Goal: Transaction & Acquisition: Purchase product/service

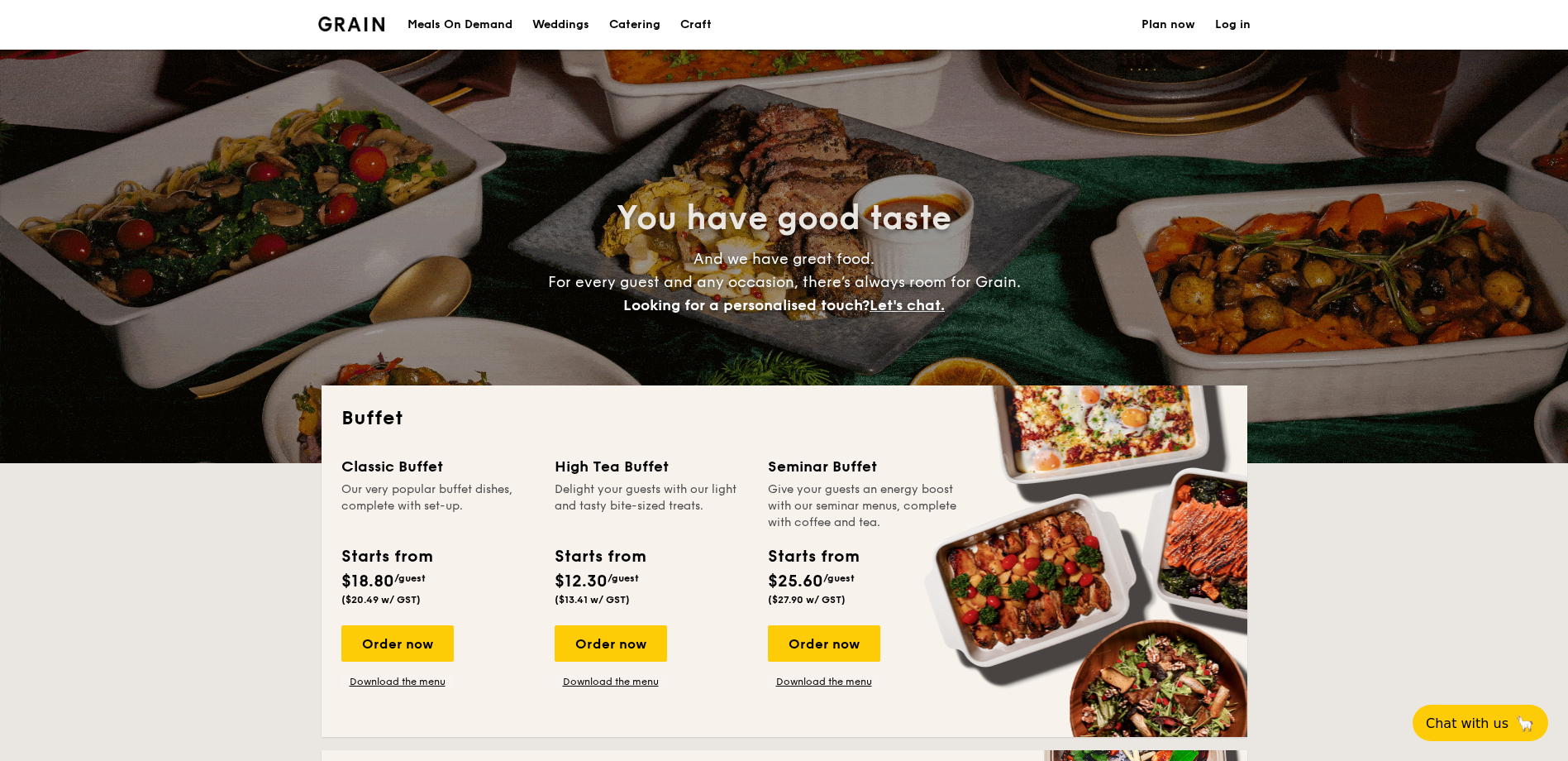
select select
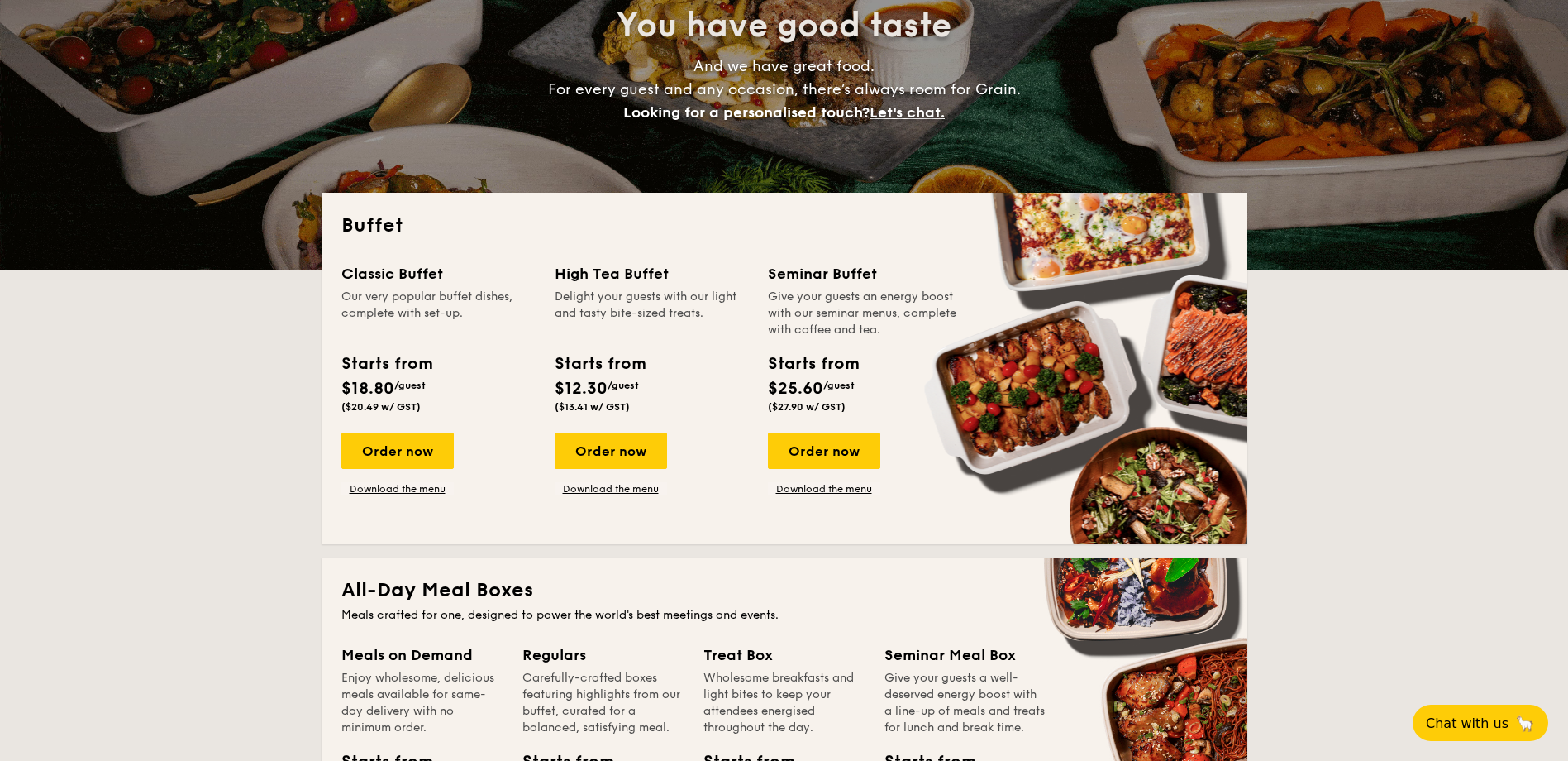
scroll to position [413, 0]
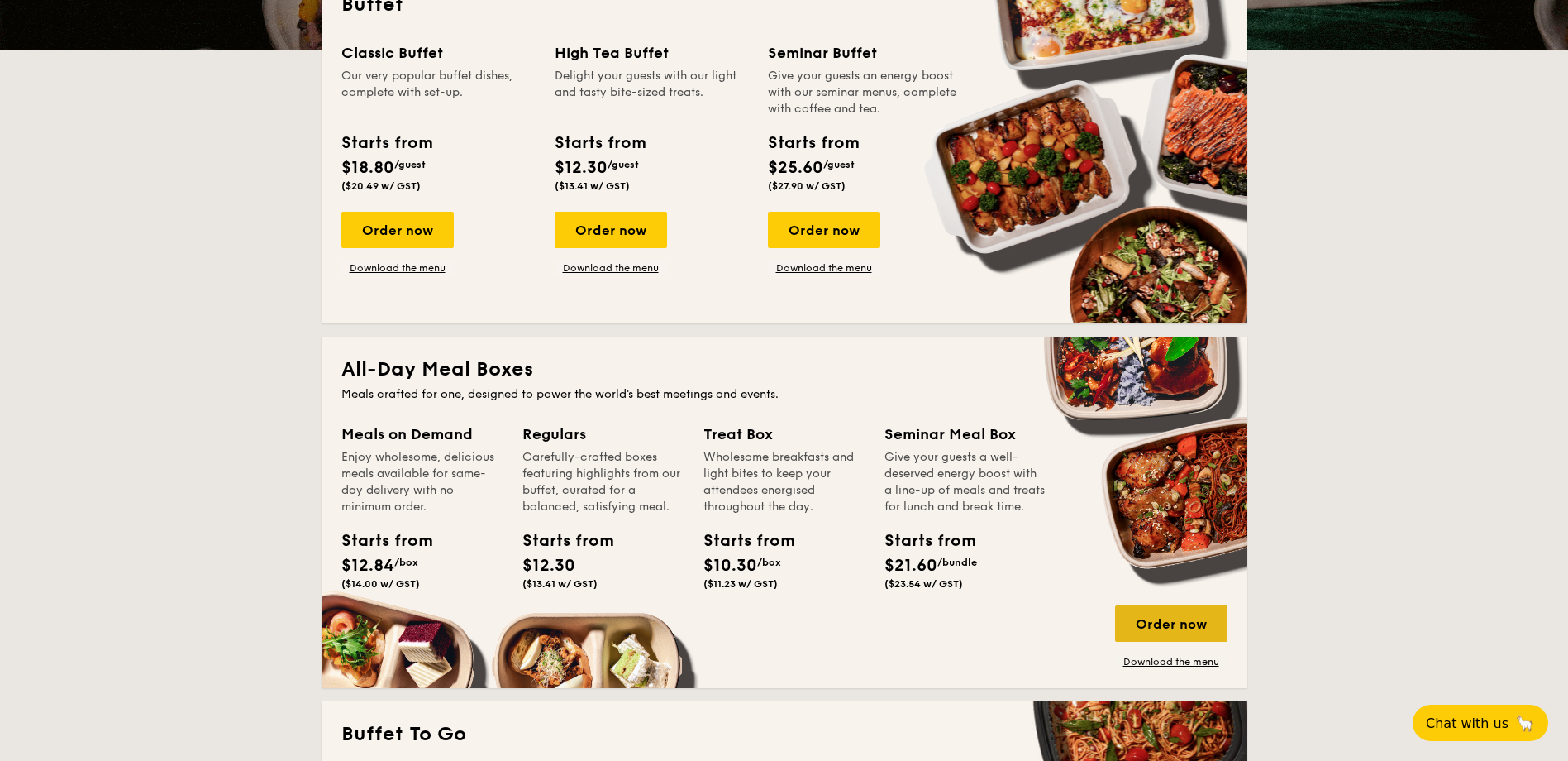
click at [1167, 625] on div "Order now" at bounding box center [1171, 624] width 112 height 37
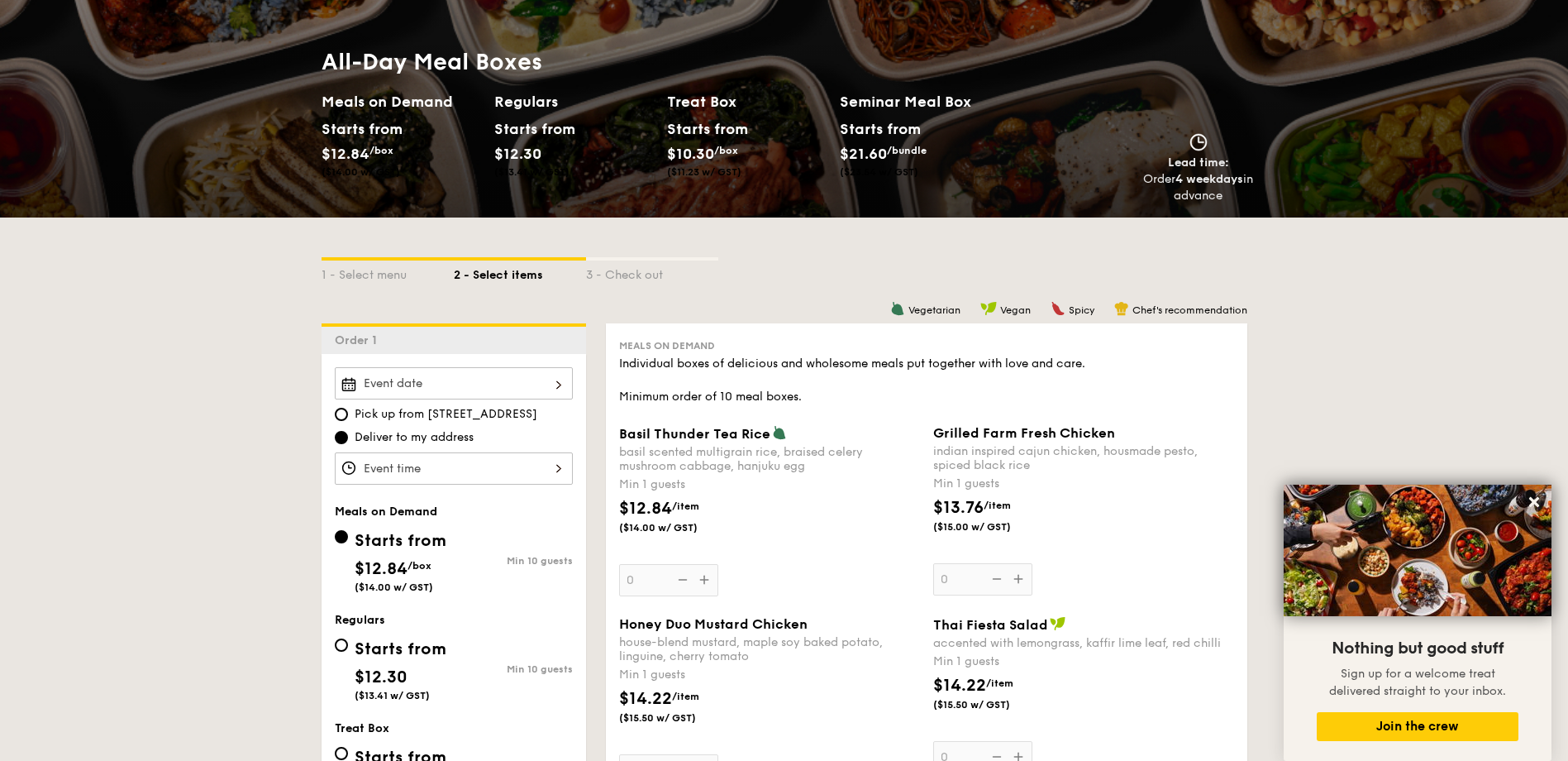
scroll to position [496, 0]
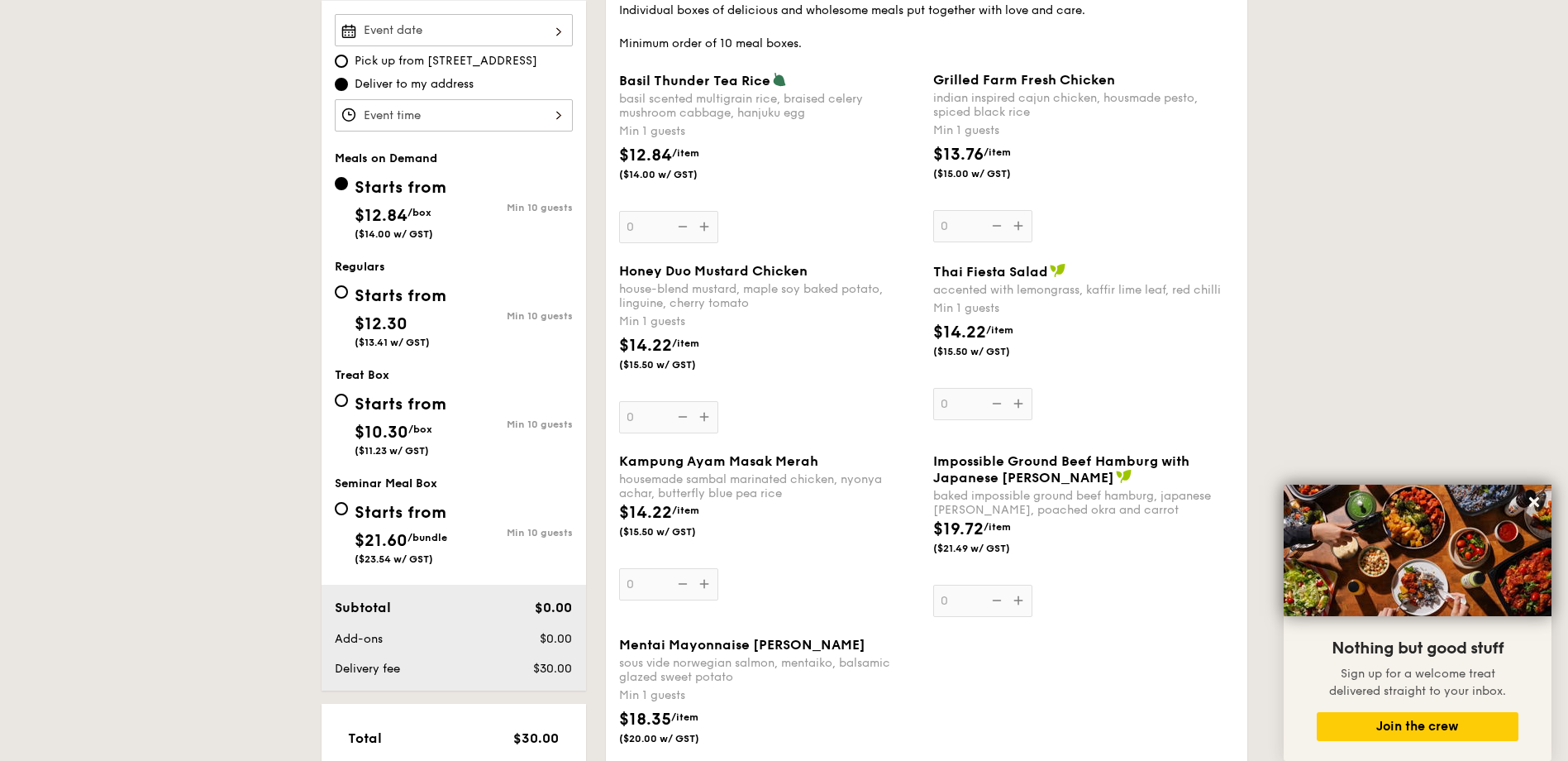
click at [348, 400] on div "Starts from $10.30 /box ($11.23 w/ GST)" at bounding box center [394, 422] width 119 height 68
click at [348, 400] on input "Starts from $10.30 /box ($11.23 w/ GST) Min 10 guests" at bounding box center [340, 399] width 13 height 13
radio input "true"
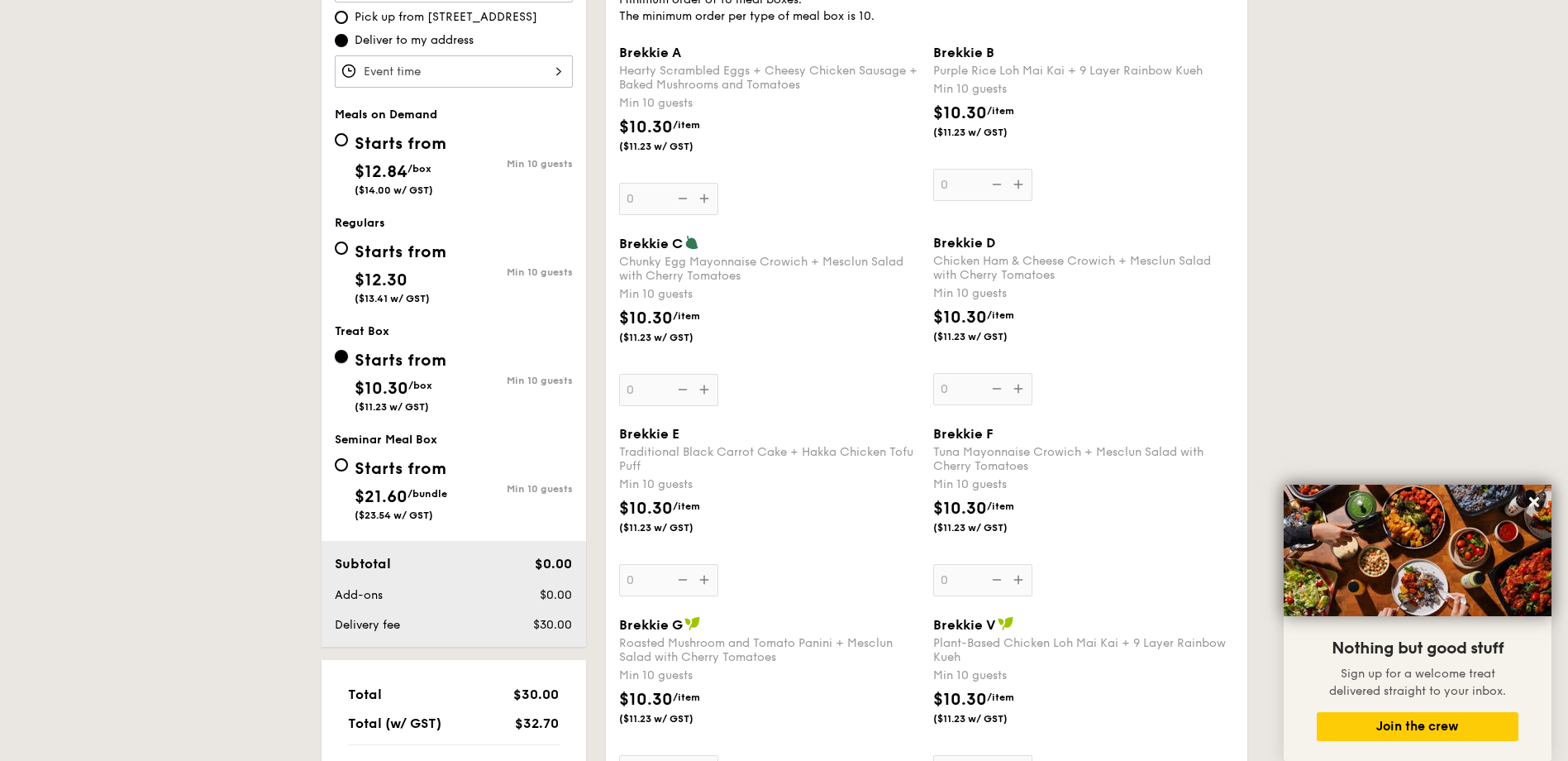
scroll to position [578, 0]
